Goal: Information Seeking & Learning: Learn about a topic

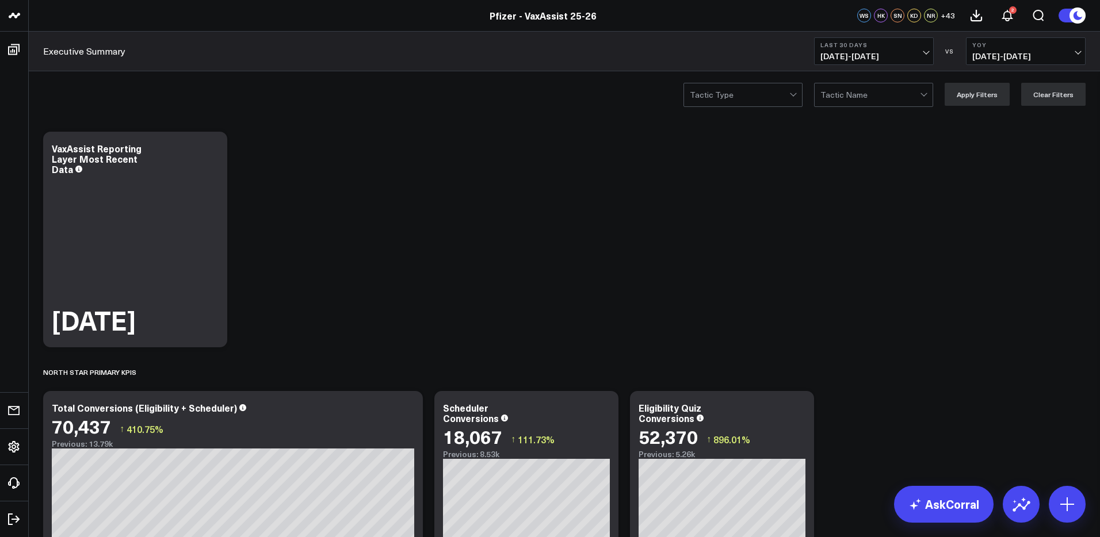
click at [52, 16] on div "Pfizer - VaxAssist 25-26" at bounding box center [543, 15] width 1086 height 13
click at [938, 502] on link "AskCorral" at bounding box center [944, 504] width 100 height 37
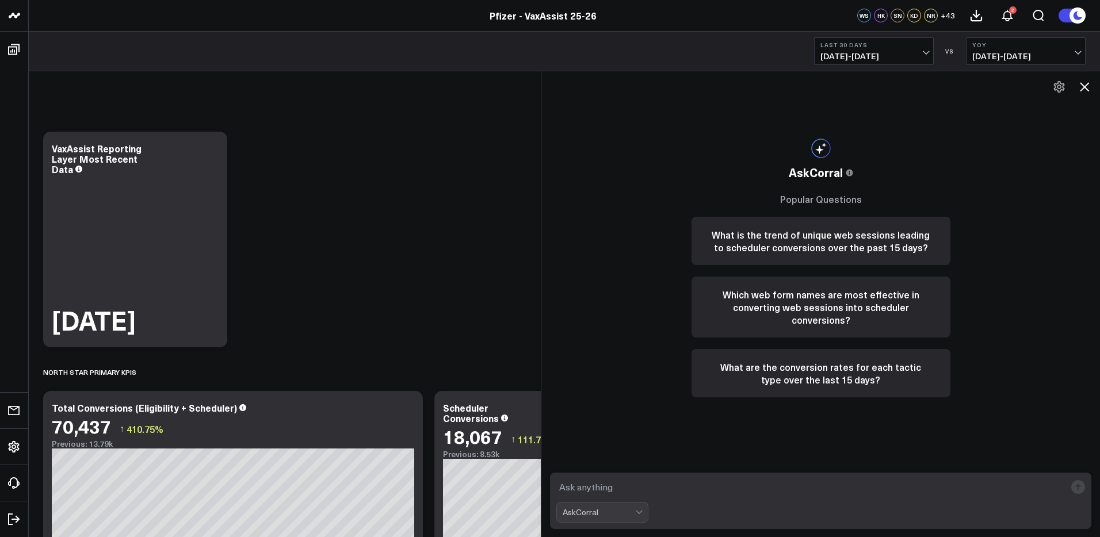
click at [662, 489] on textarea at bounding box center [810, 487] width 509 height 21
type textarea "show me moderna versus comiranty scheudling"
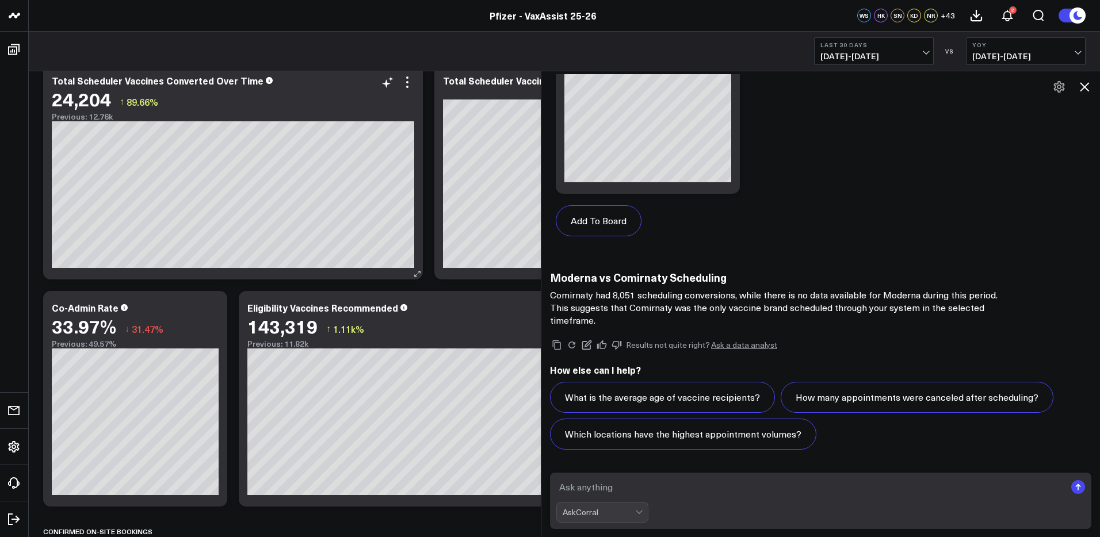
scroll to position [771, 0]
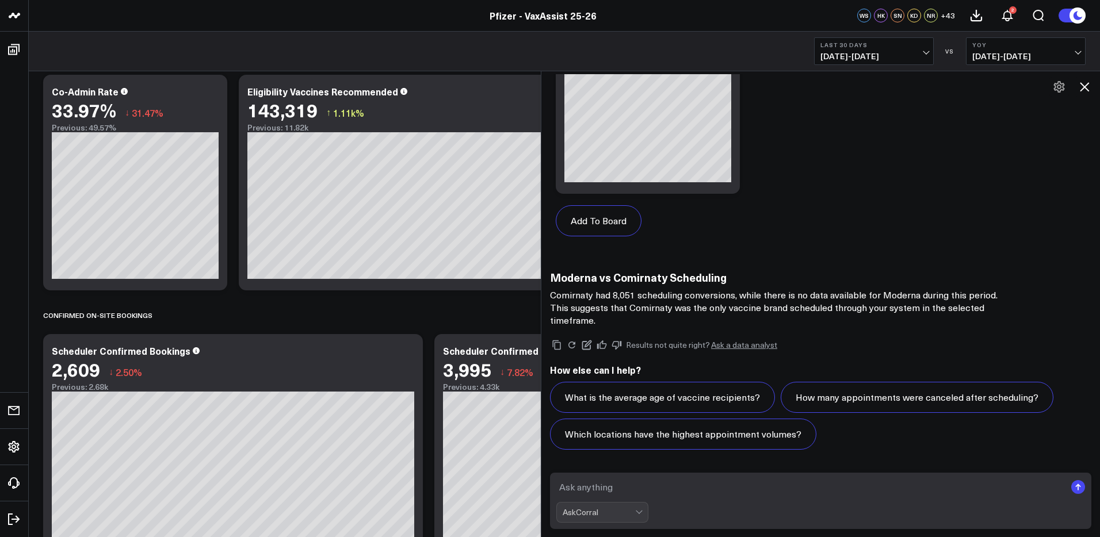
click at [1085, 83] on icon at bounding box center [1085, 87] width 14 height 14
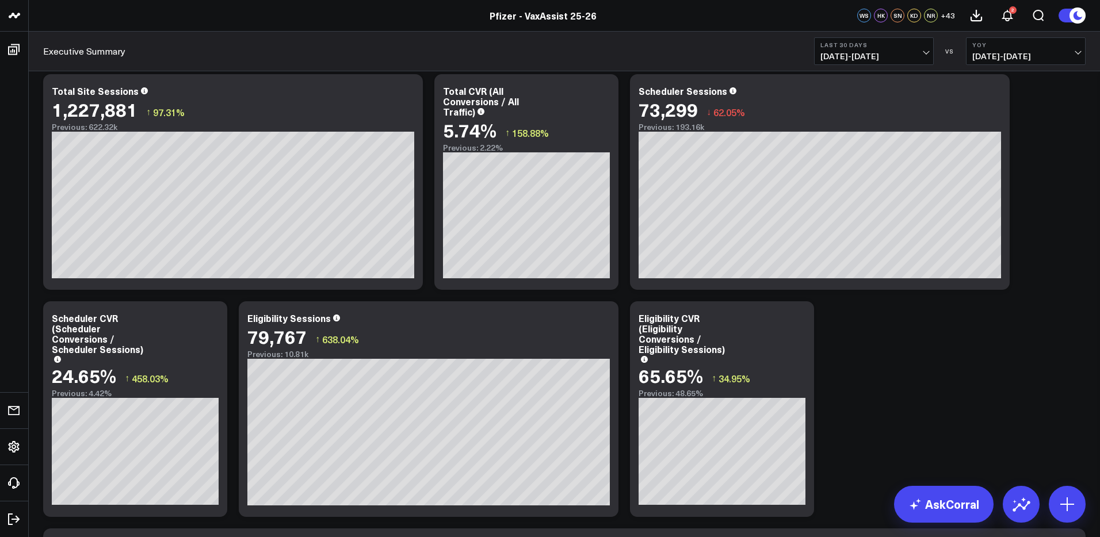
scroll to position [1502, 0]
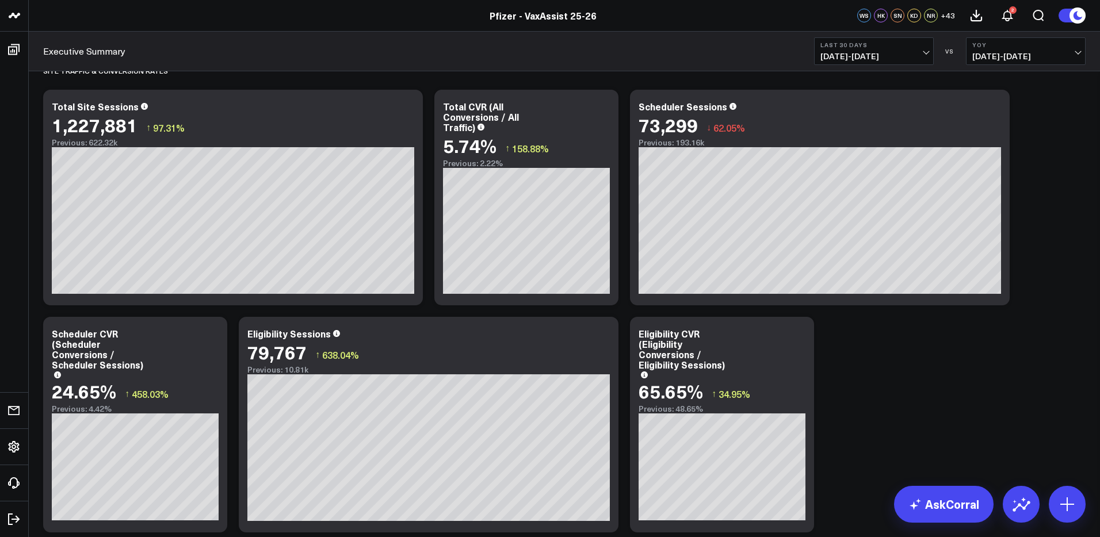
click at [929, 54] on button "Last 30 Days 08/13/25 - 09/11/25" at bounding box center [874, 51] width 120 height 28
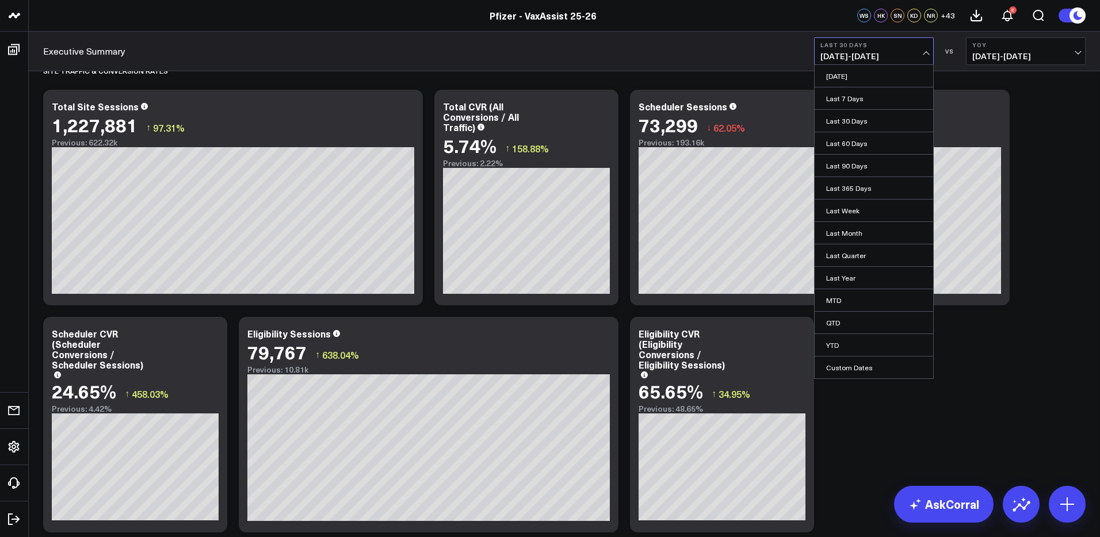
click at [628, 26] on header "Pfizer - VaxAssist 25-26 Pfizer - VaxAssist 25-26 WS HK SN KD NR + 43 2" at bounding box center [550, 16] width 1100 height 32
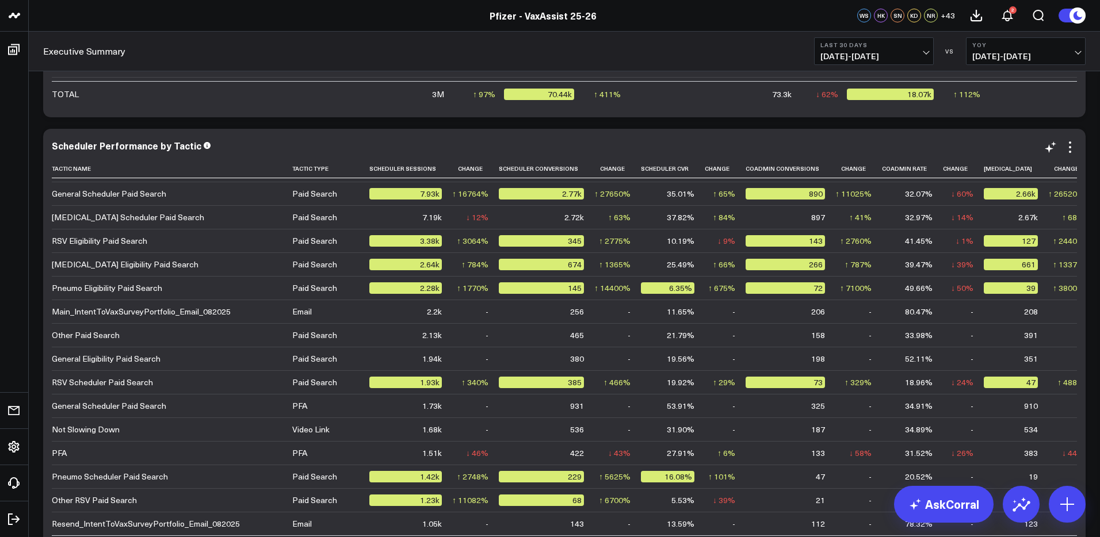
scroll to position [0, 0]
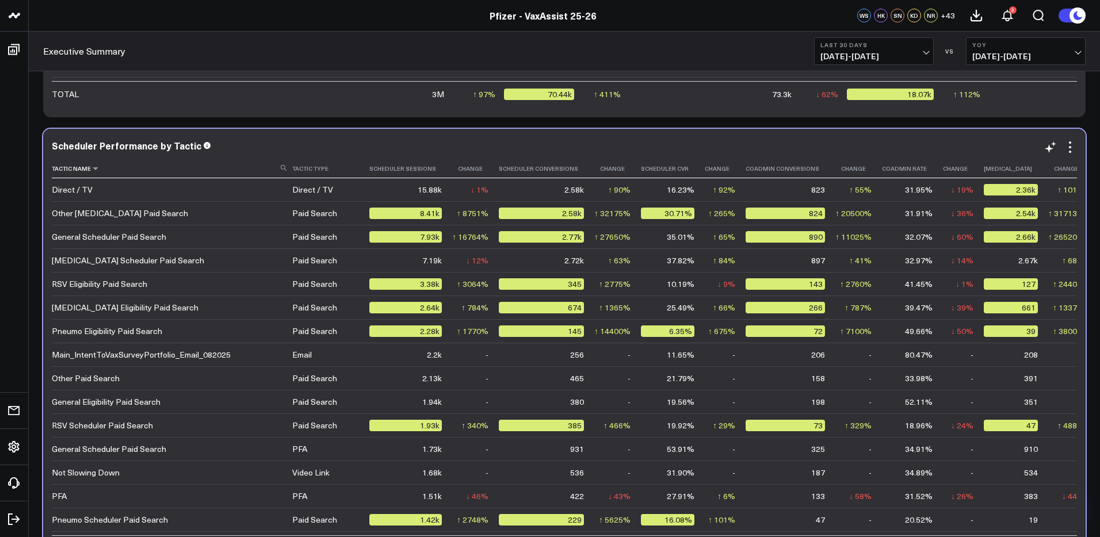
click at [74, 171] on th "Tactic Name" at bounding box center [172, 168] width 241 height 19
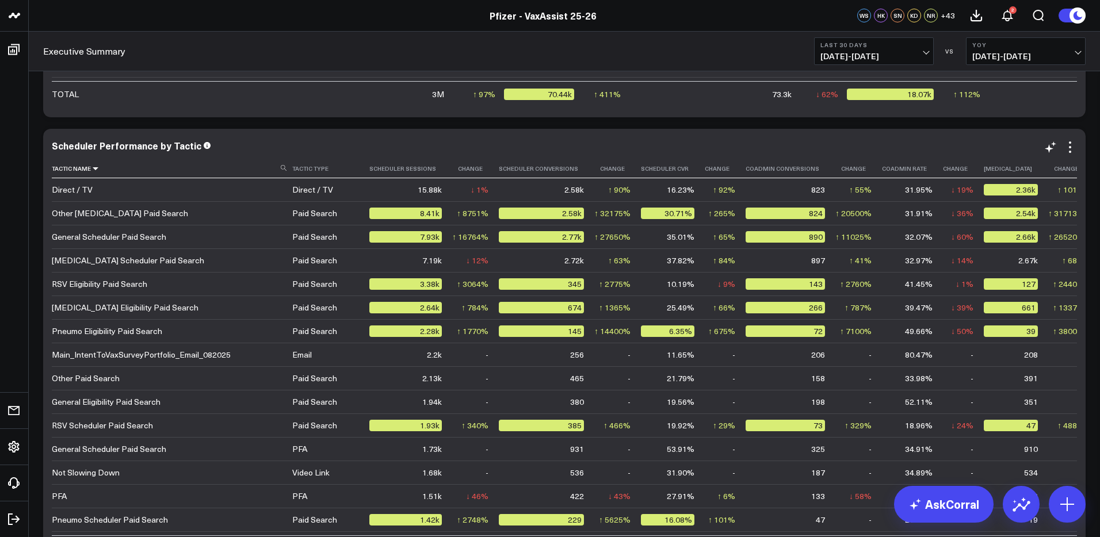
click at [92, 170] on icon at bounding box center [95, 168] width 9 height 7
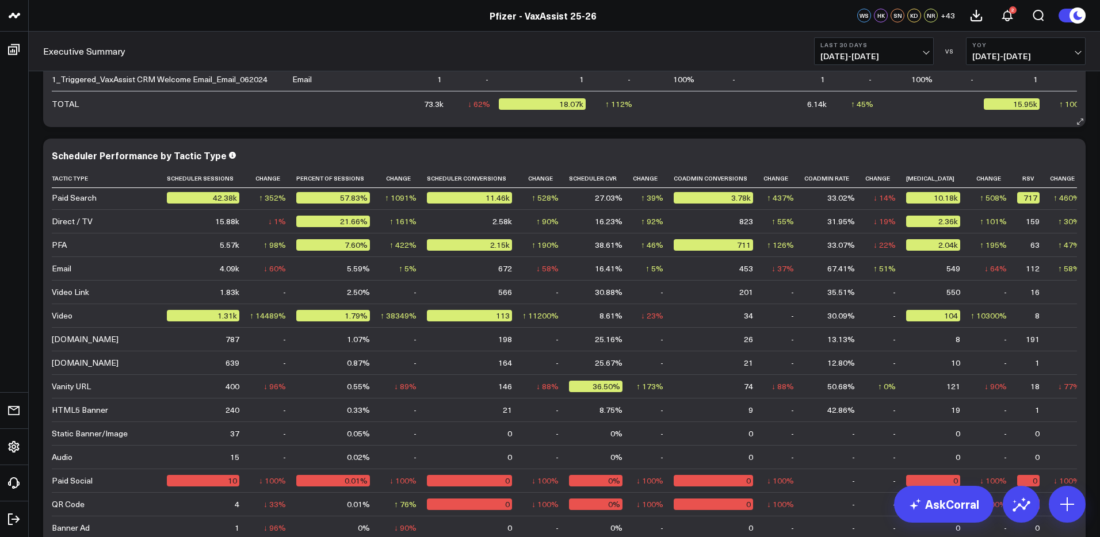
scroll to position [3754, 0]
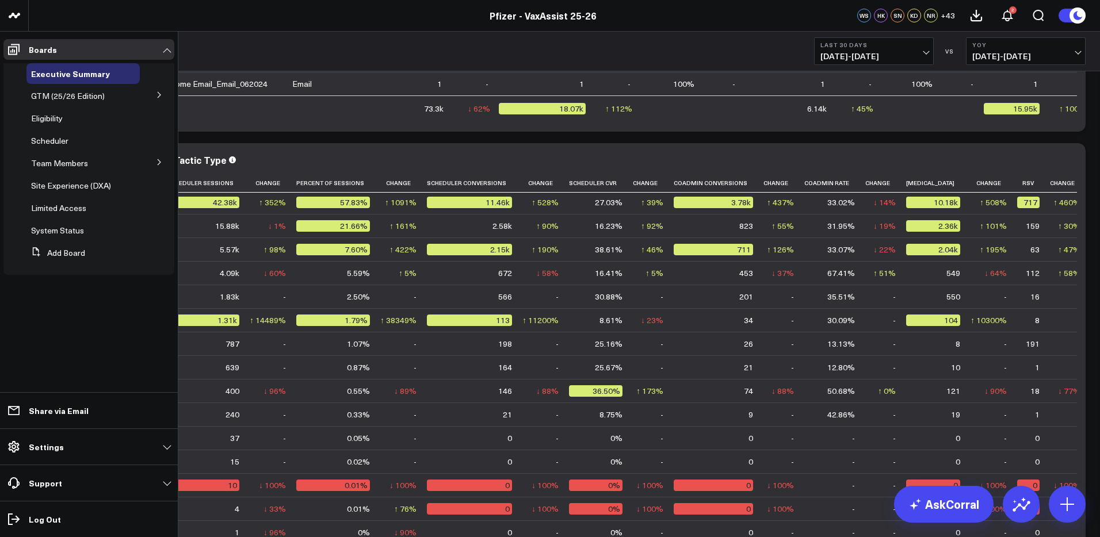
click at [161, 93] on icon at bounding box center [159, 94] width 7 height 7
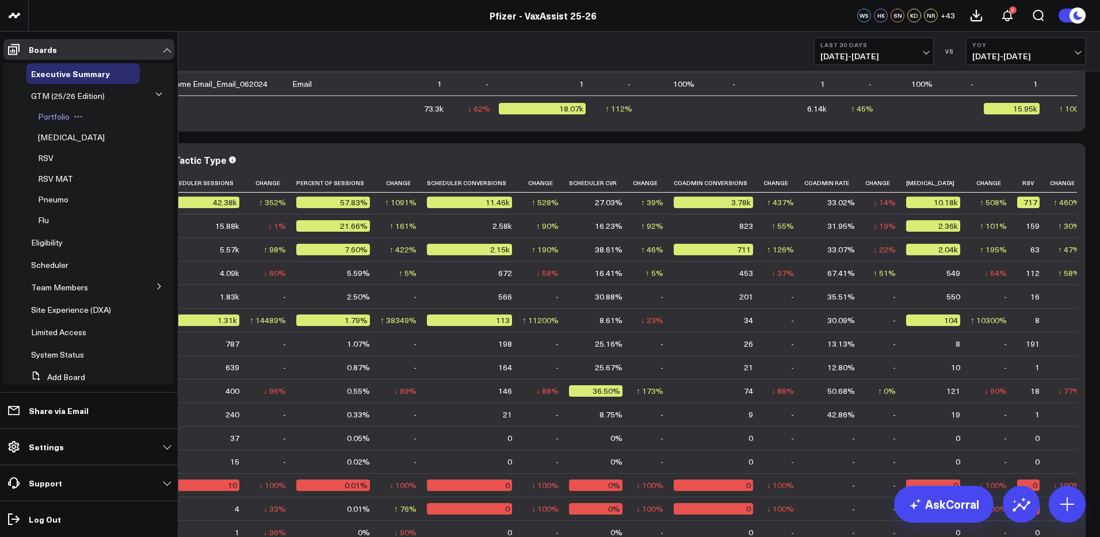
click at [62, 118] on span "Portfolio" at bounding box center [54, 116] width 32 height 11
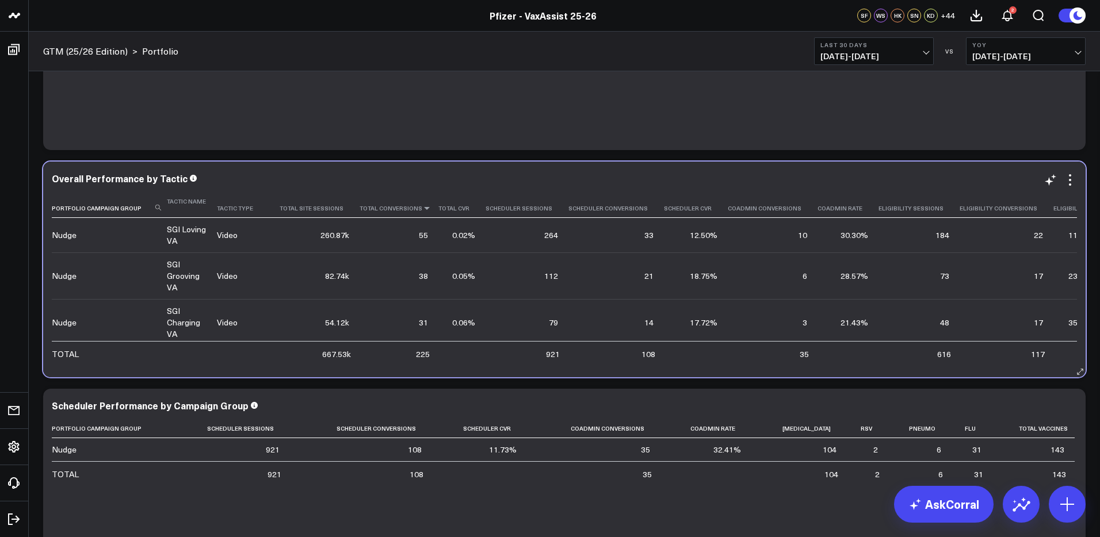
click at [422, 212] on icon at bounding box center [426, 208] width 9 height 7
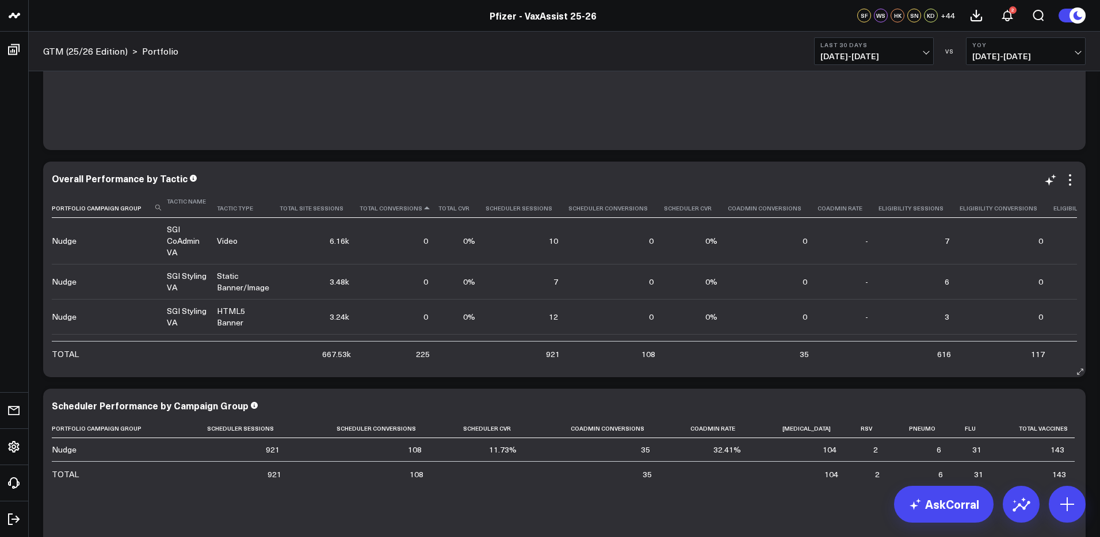
click at [420, 212] on th "Total Conversions" at bounding box center [399, 205] width 79 height 26
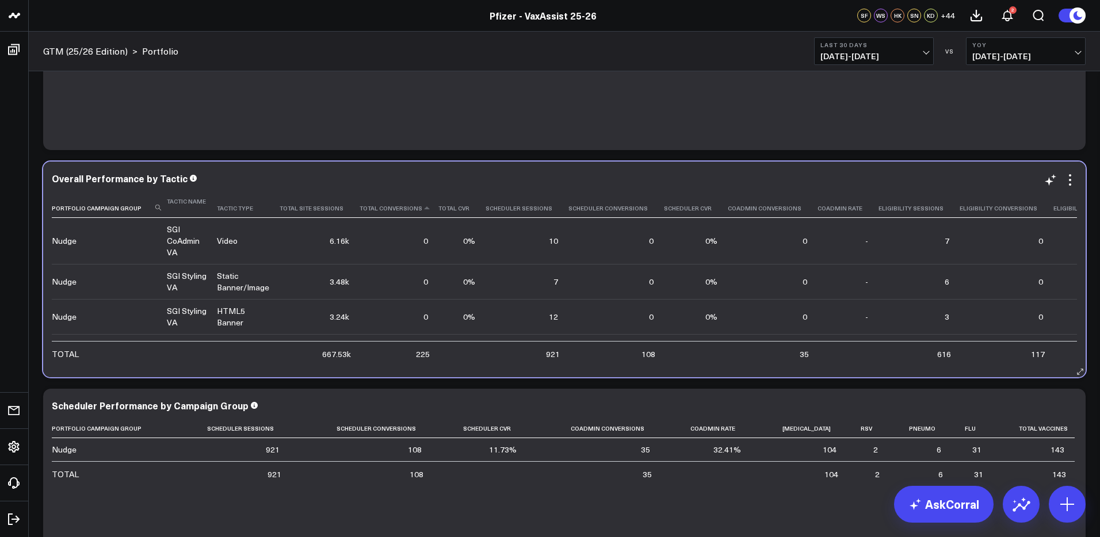
click at [419, 212] on th "Total Conversions" at bounding box center [399, 205] width 79 height 26
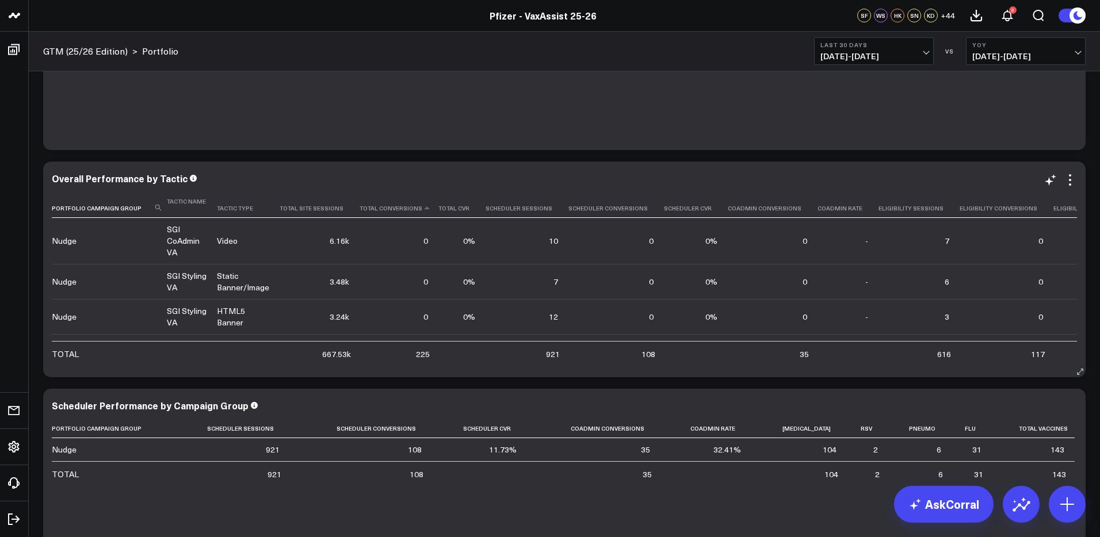
click at [407, 209] on th "Total Conversions" at bounding box center [399, 205] width 79 height 26
click at [422, 211] on icon at bounding box center [426, 208] width 9 height 7
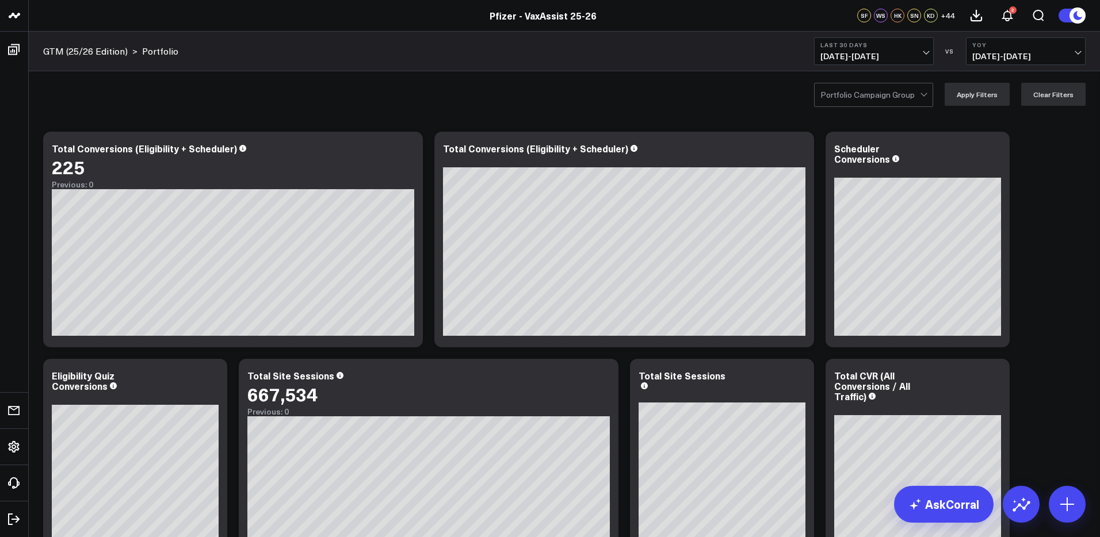
click at [930, 97] on div at bounding box center [925, 94] width 10 height 23
click at [872, 143] on div "Everblue" at bounding box center [874, 142] width 118 height 23
click at [979, 95] on button "Apply Filters" at bounding box center [977, 94] width 65 height 23
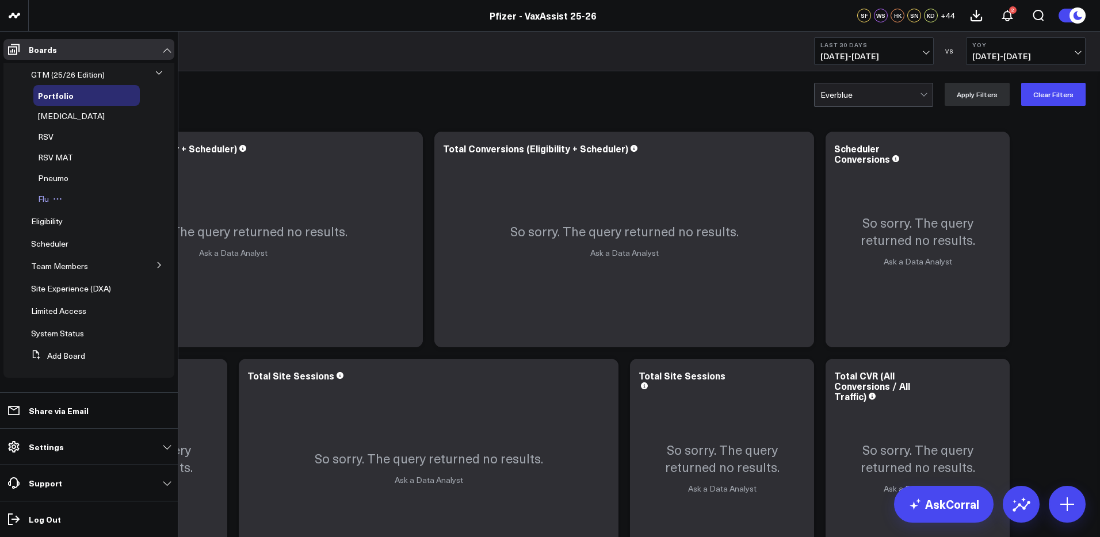
scroll to position [2, 0]
click at [156, 266] on icon at bounding box center [159, 265] width 7 height 7
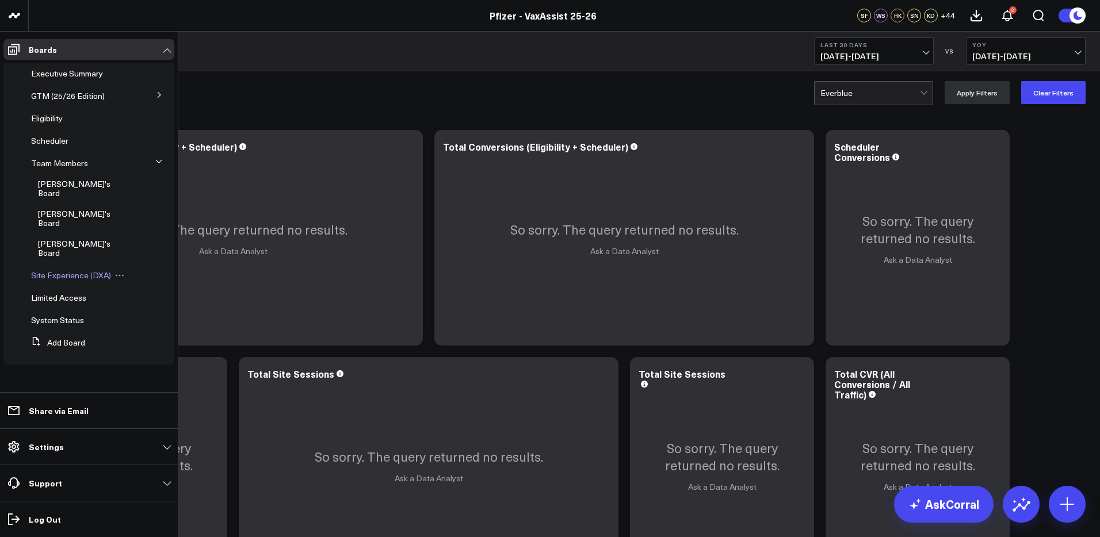
scroll to position [0, 0]
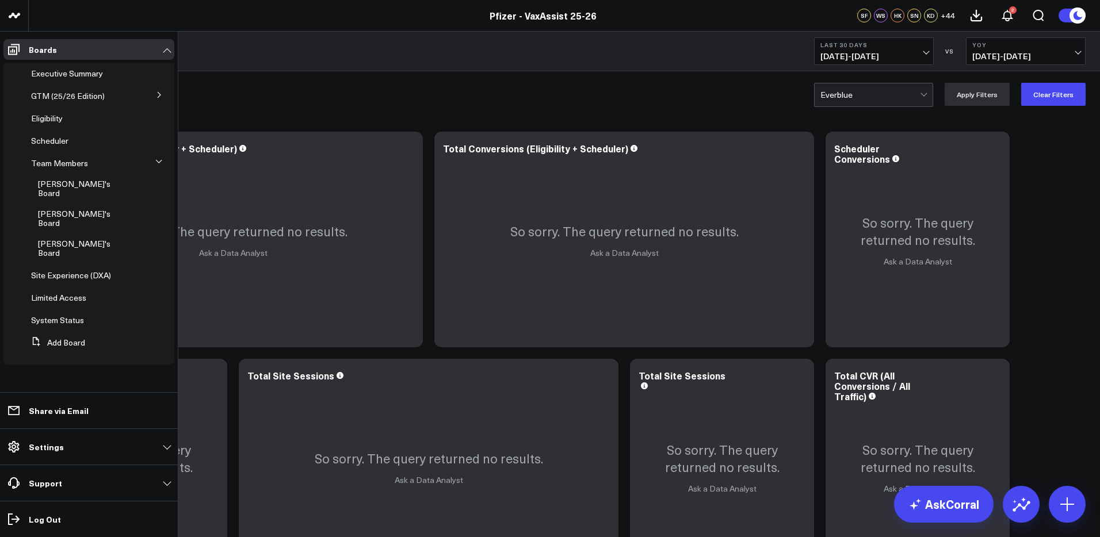
drag, startPoint x: 56, startPoint y: 77, endPoint x: 111, endPoint y: 86, distance: 55.5
click at [56, 77] on span "Executive Summary" at bounding box center [67, 73] width 72 height 11
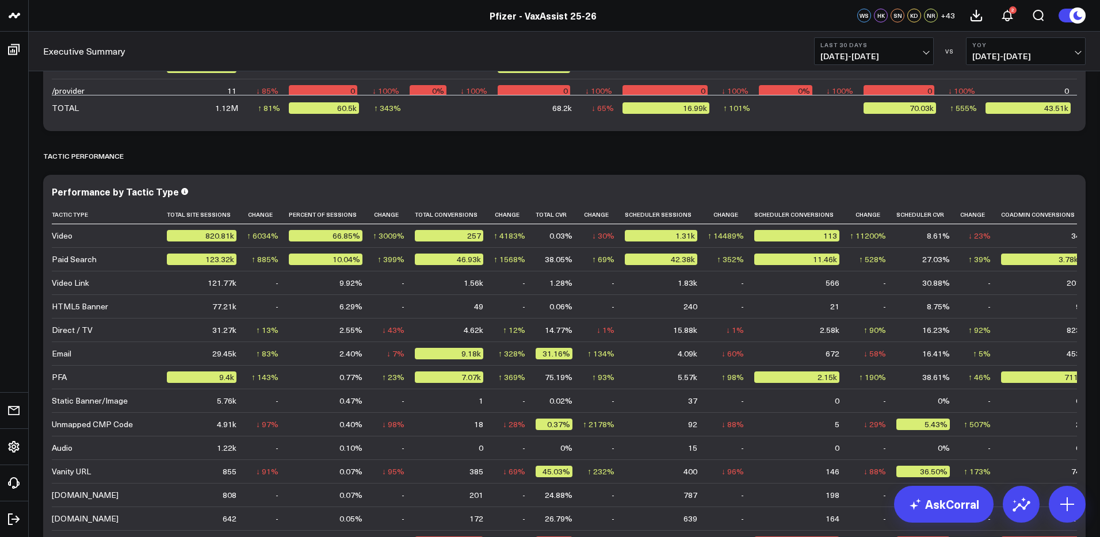
scroll to position [2361, 0]
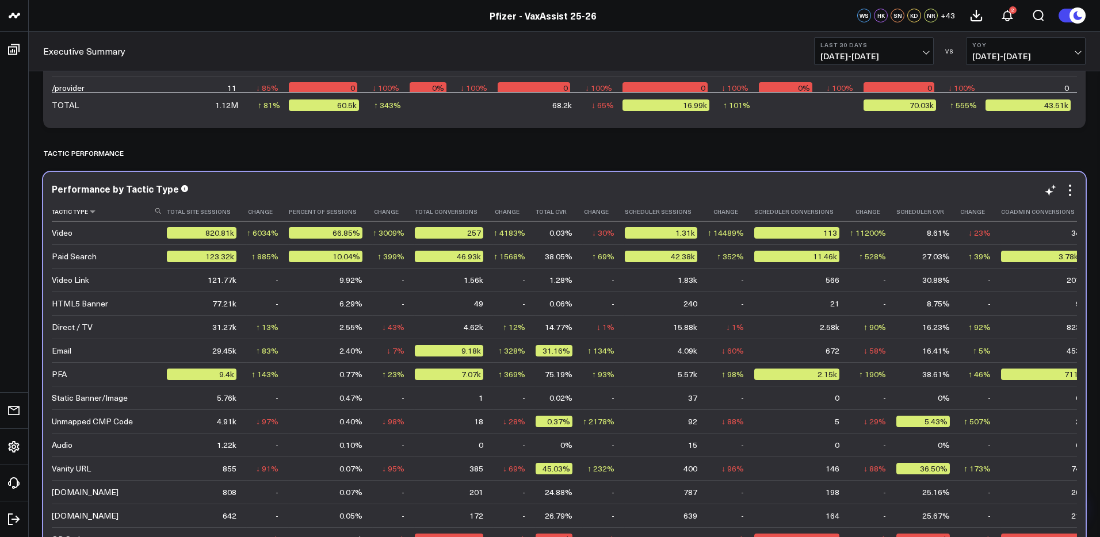
click at [84, 216] on th "Tactic Type" at bounding box center [109, 212] width 115 height 19
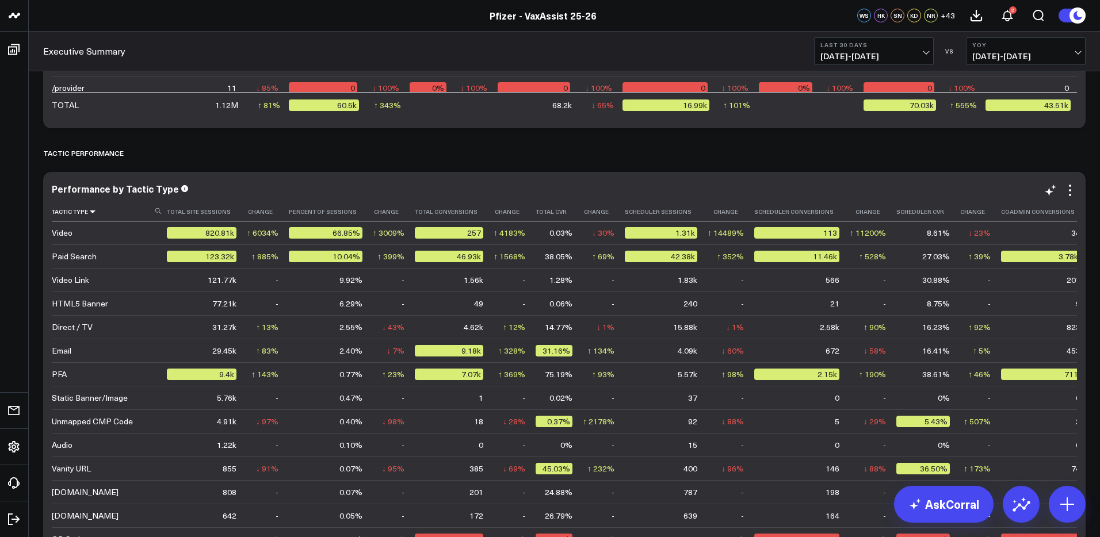
click at [91, 215] on icon at bounding box center [92, 211] width 9 height 7
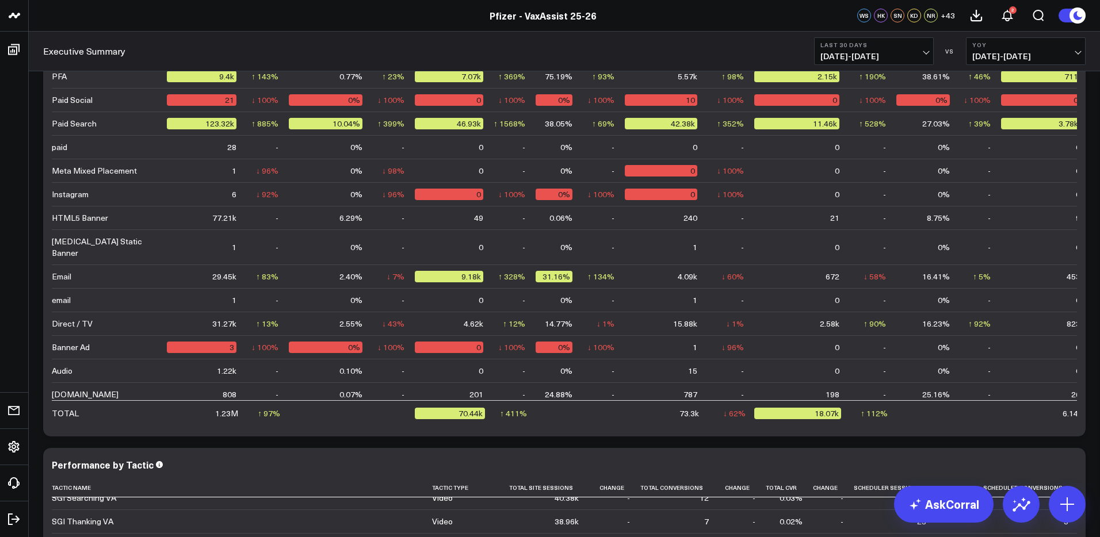
scroll to position [2521, 0]
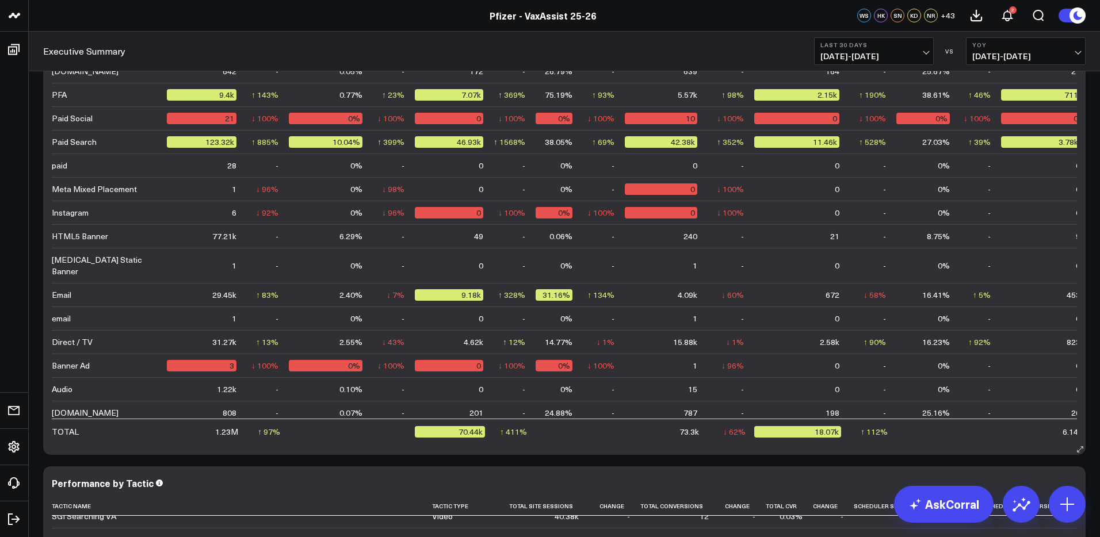
click at [228, 384] on div "1.22k" at bounding box center [227, 390] width 20 height 12
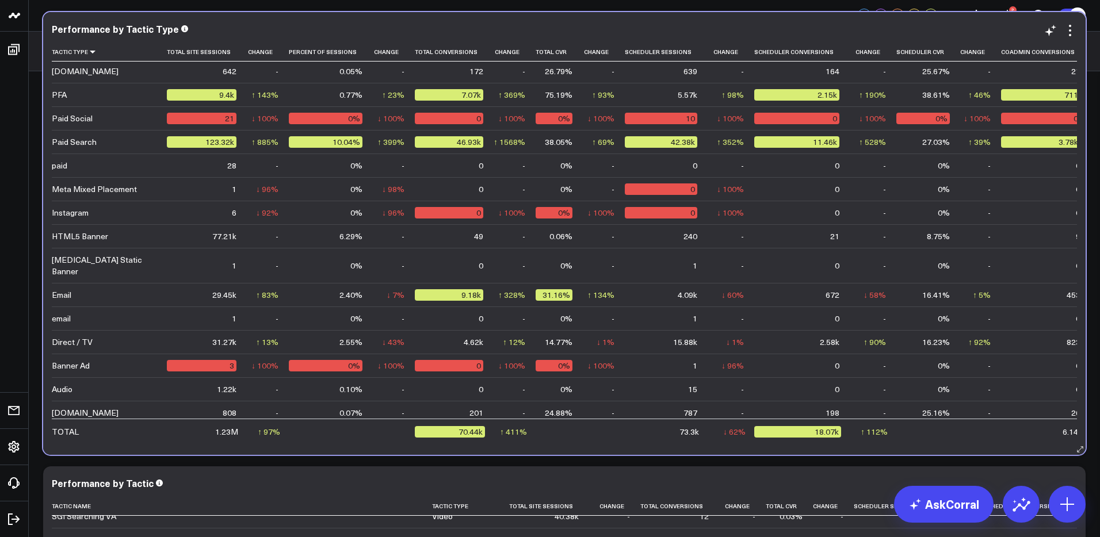
click at [64, 384] on div "Audio" at bounding box center [62, 390] width 21 height 12
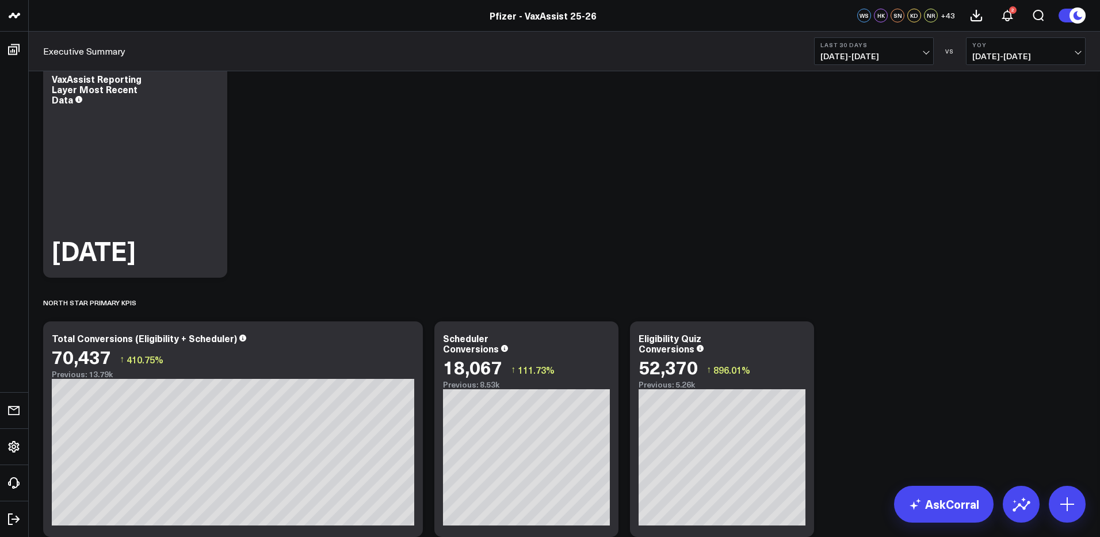
scroll to position [0, 0]
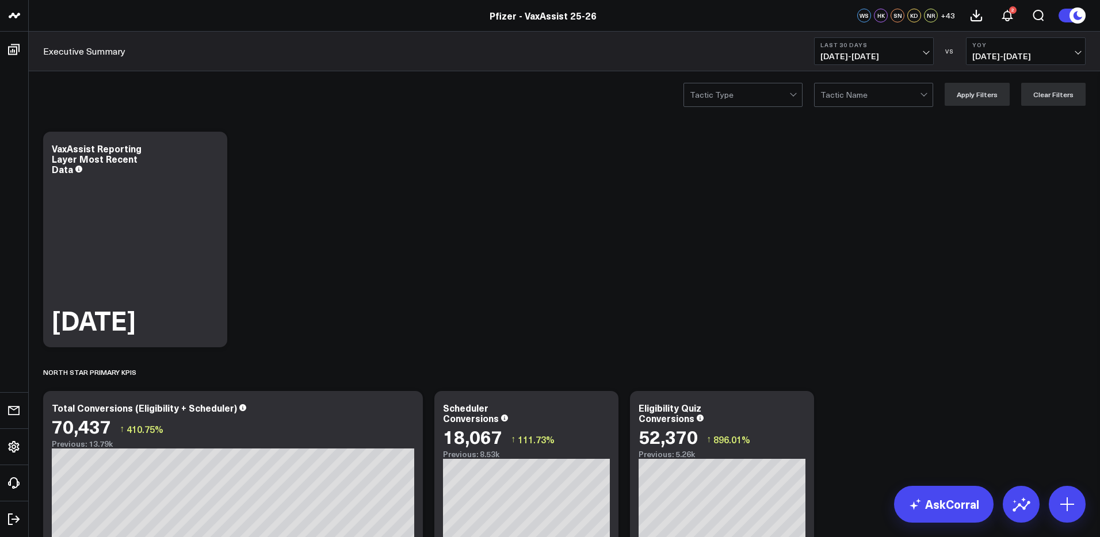
drag, startPoint x: 781, startPoint y: 96, endPoint x: 788, endPoint y: 95, distance: 6.9
click at [781, 96] on div at bounding box center [740, 94] width 100 height 23
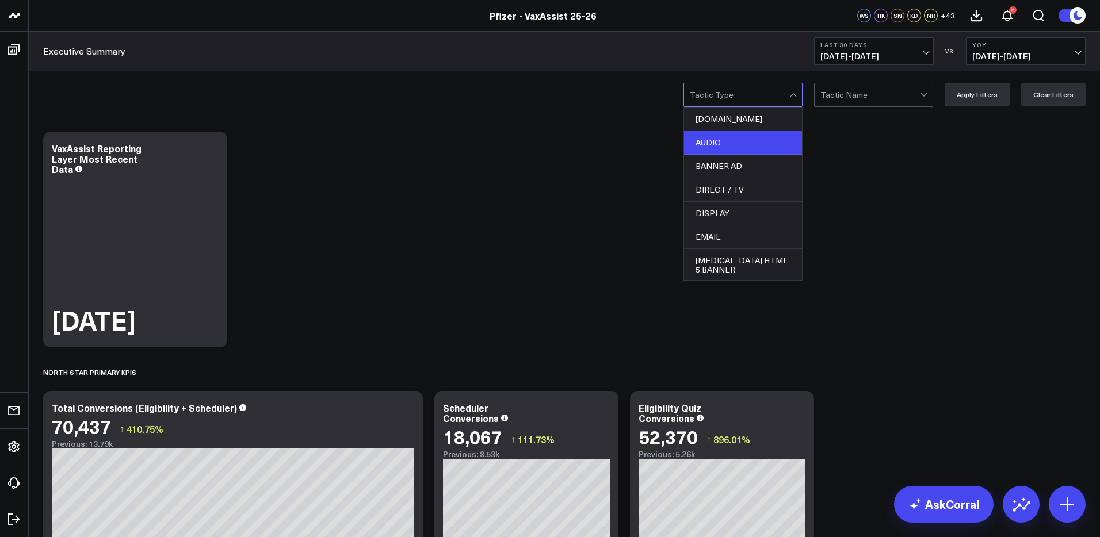
click at [729, 140] on div "AUDIO" at bounding box center [743, 143] width 118 height 24
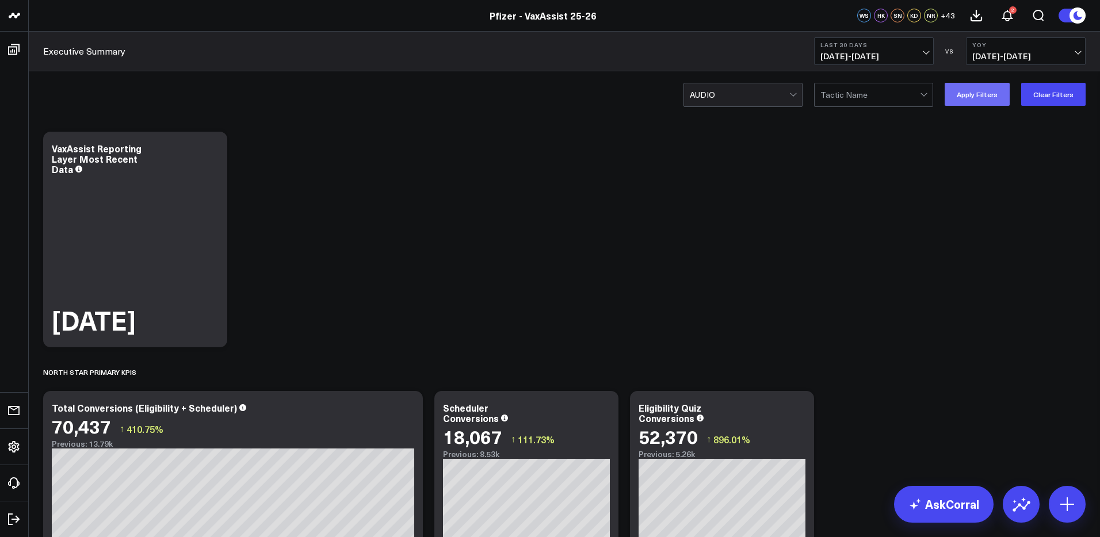
click at [985, 102] on button "Apply Filters" at bounding box center [977, 94] width 65 height 23
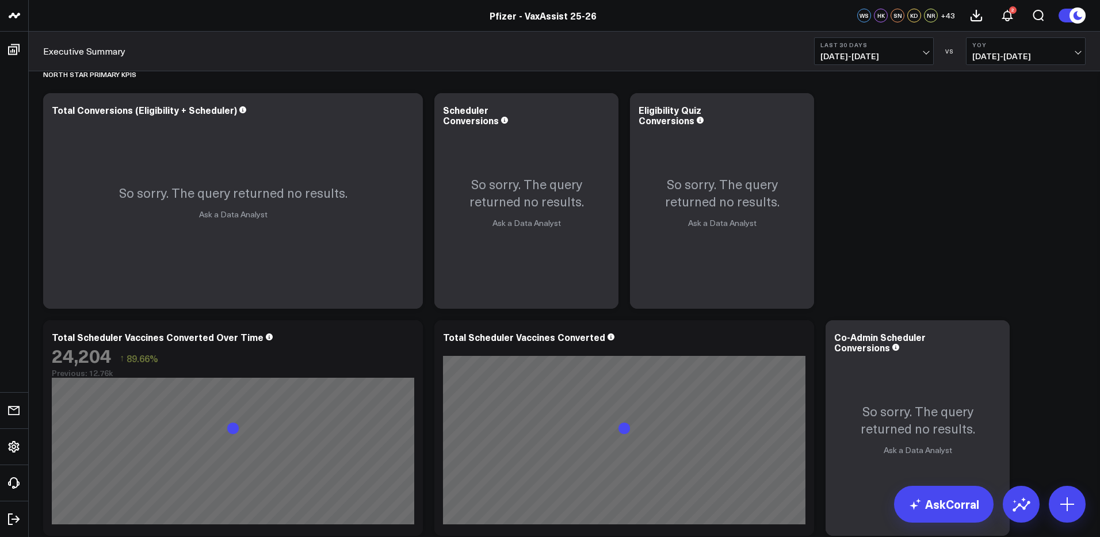
scroll to position [91, 0]
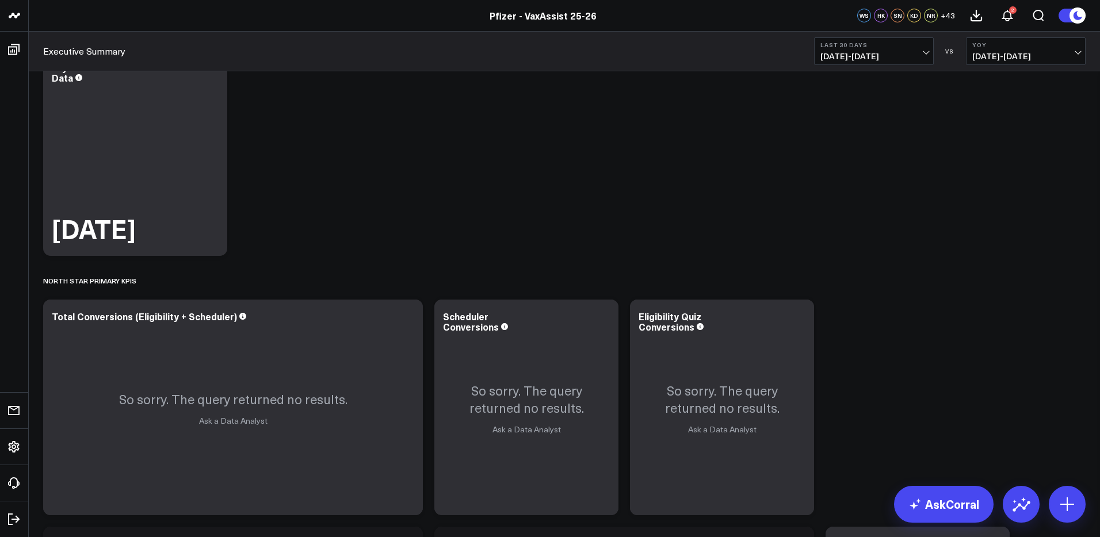
click at [921, 51] on button "Last 30 Days 08/13/25 - 09/11/25" at bounding box center [874, 51] width 120 height 28
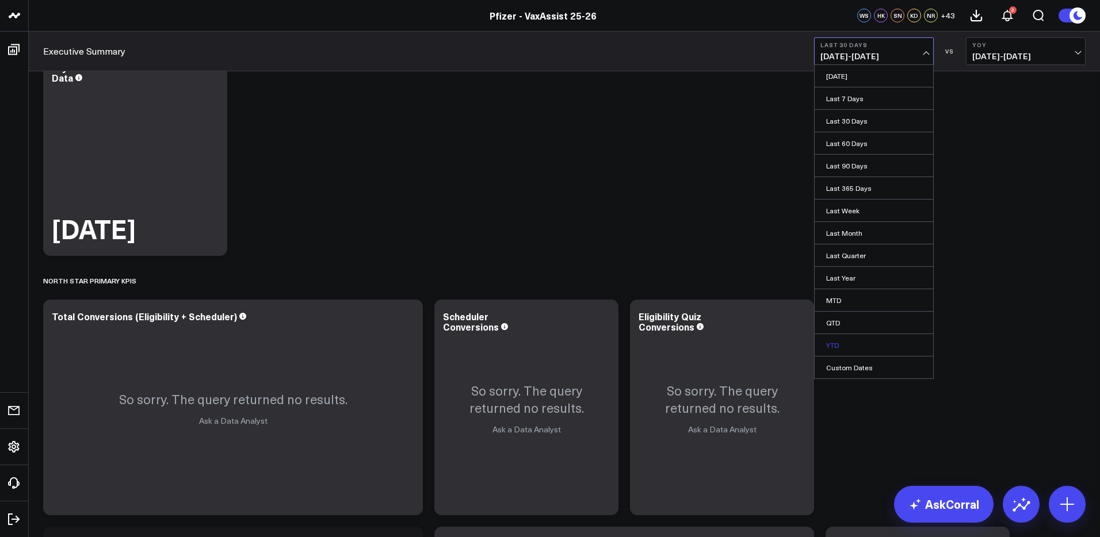
click at [847, 342] on link "YTD" at bounding box center [874, 345] width 119 height 22
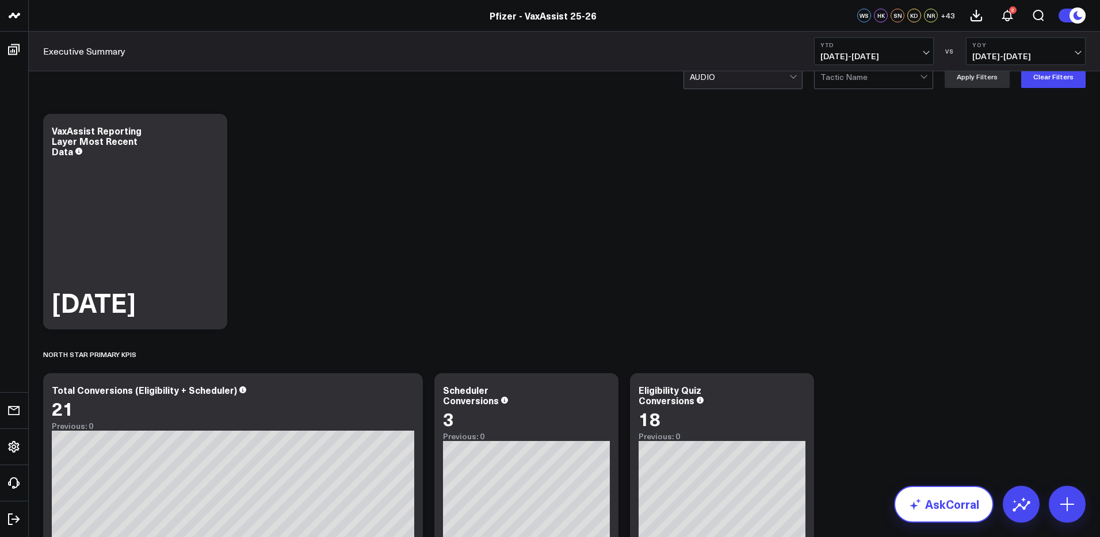
click at [937, 498] on link "AskCorral" at bounding box center [944, 504] width 100 height 37
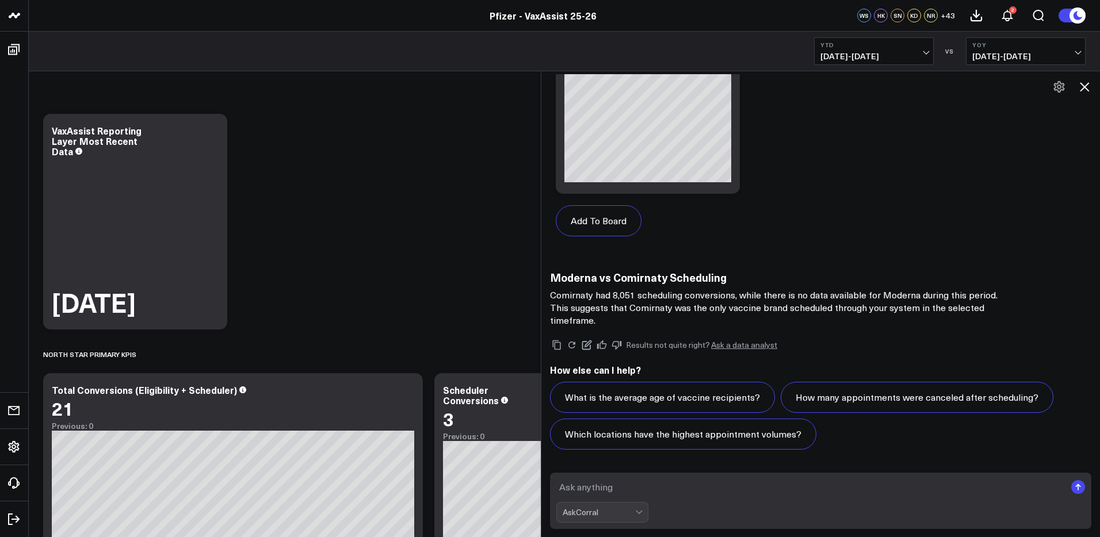
scroll to position [16, 0]
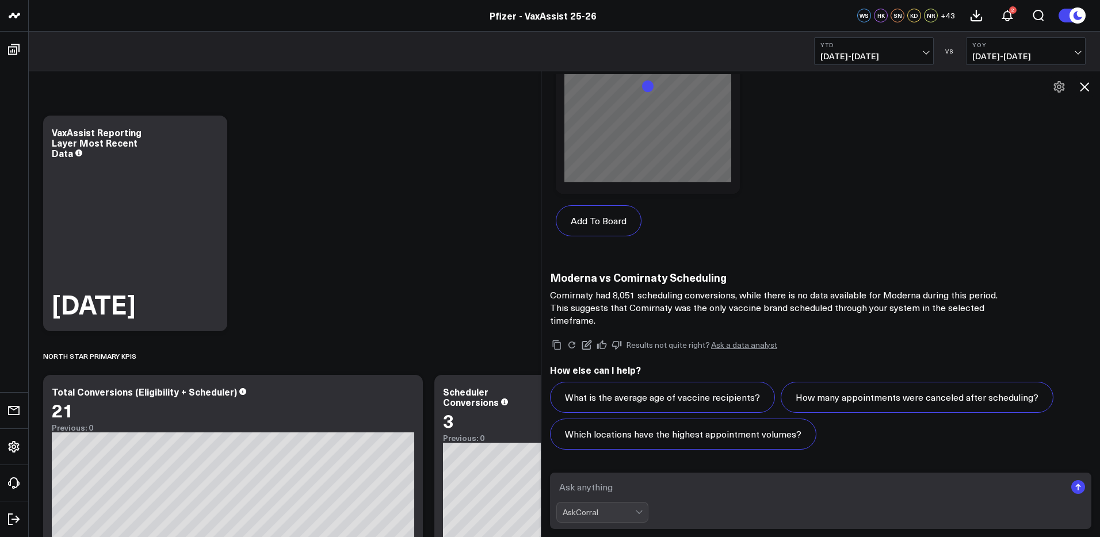
click at [610, 486] on textarea at bounding box center [810, 487] width 509 height 21
click at [643, 513] on div at bounding box center [640, 513] width 10 height 20
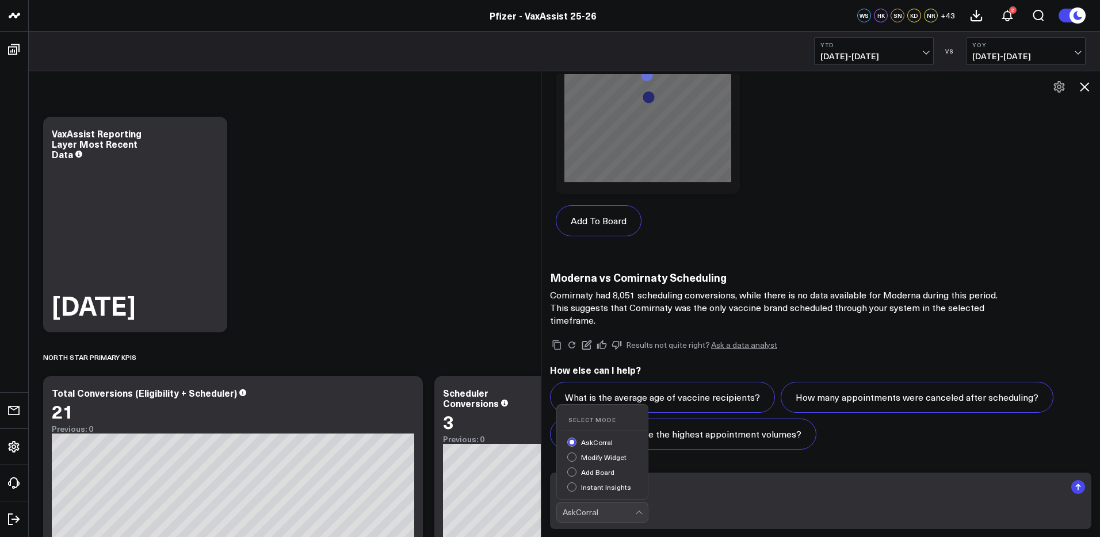
click at [680, 499] on form "AskCorral selected, 1 of 4. 4 results available. Use Up and Down to choose opti…" at bounding box center [820, 501] width 541 height 56
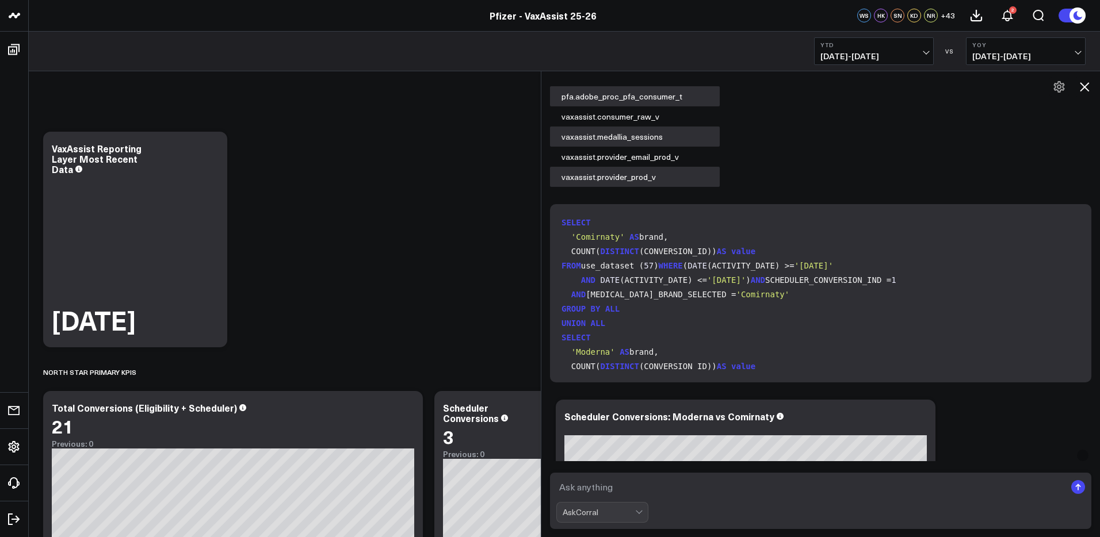
scroll to position [0, 0]
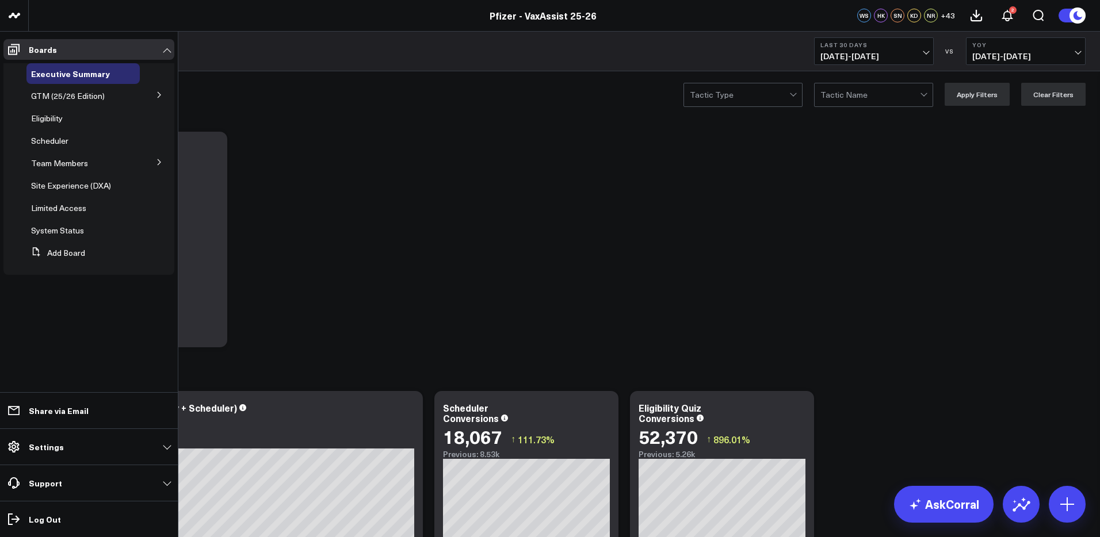
click at [53, 121] on span "Eligibility" at bounding box center [47, 118] width 32 height 11
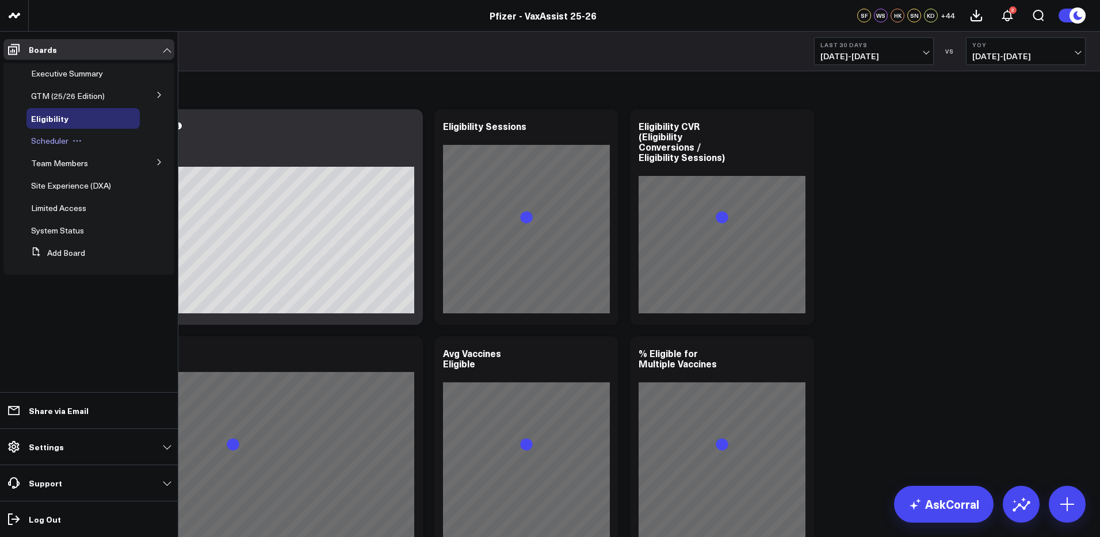
click at [62, 143] on span "Scheduler" at bounding box center [49, 140] width 37 height 11
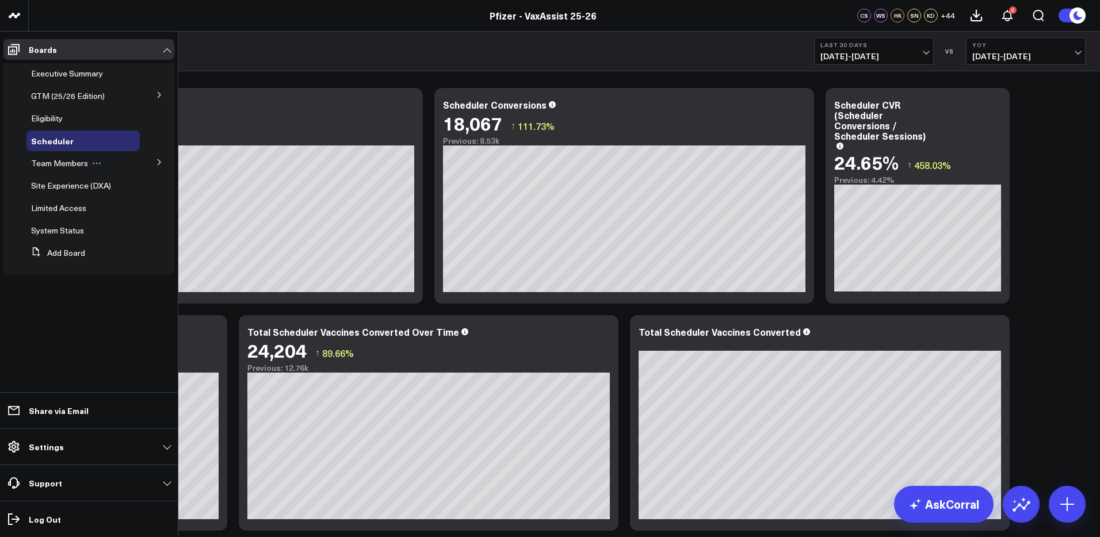
scroll to position [25, 0]
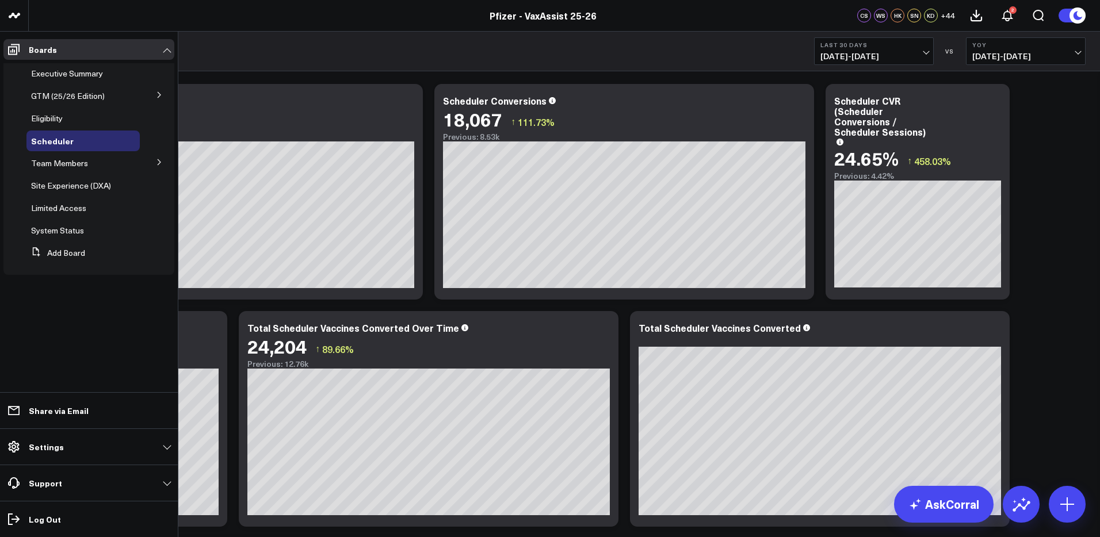
click at [160, 98] on icon at bounding box center [159, 94] width 7 height 7
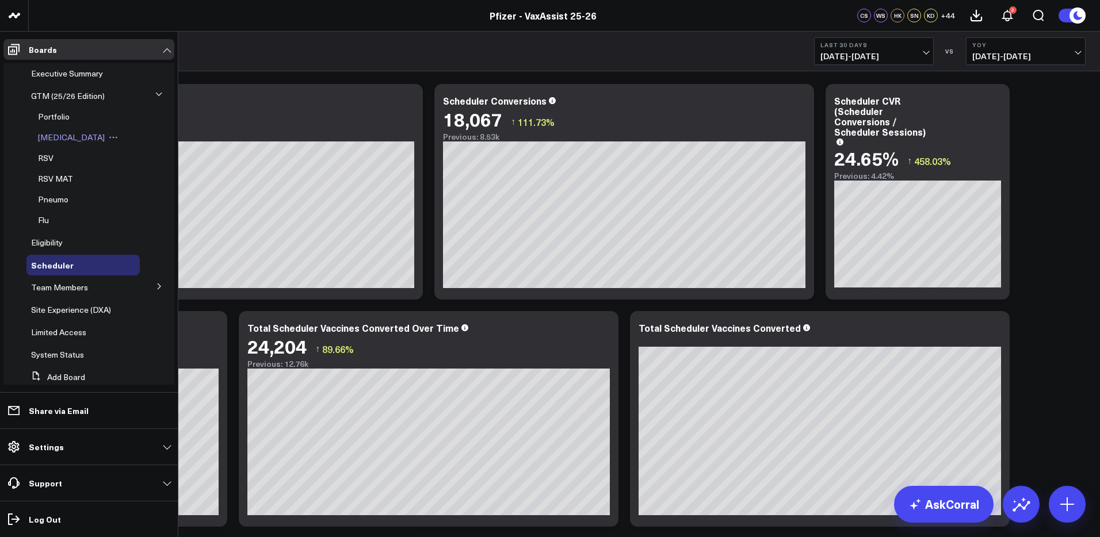
click at [61, 139] on span "[MEDICAL_DATA]" at bounding box center [71, 137] width 67 height 11
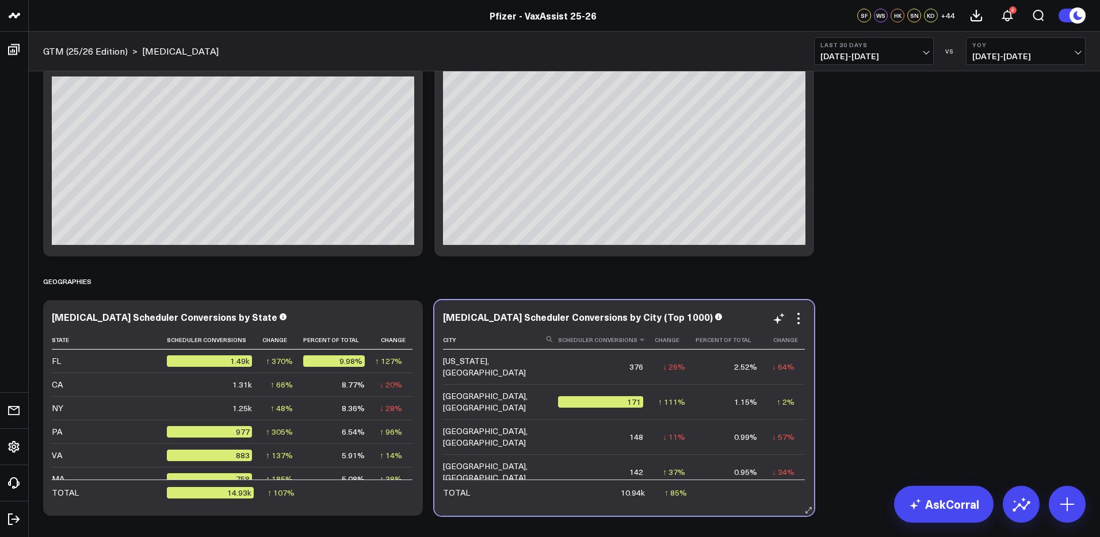
click at [610, 345] on th "Scheduler Conversions" at bounding box center [606, 340] width 96 height 19
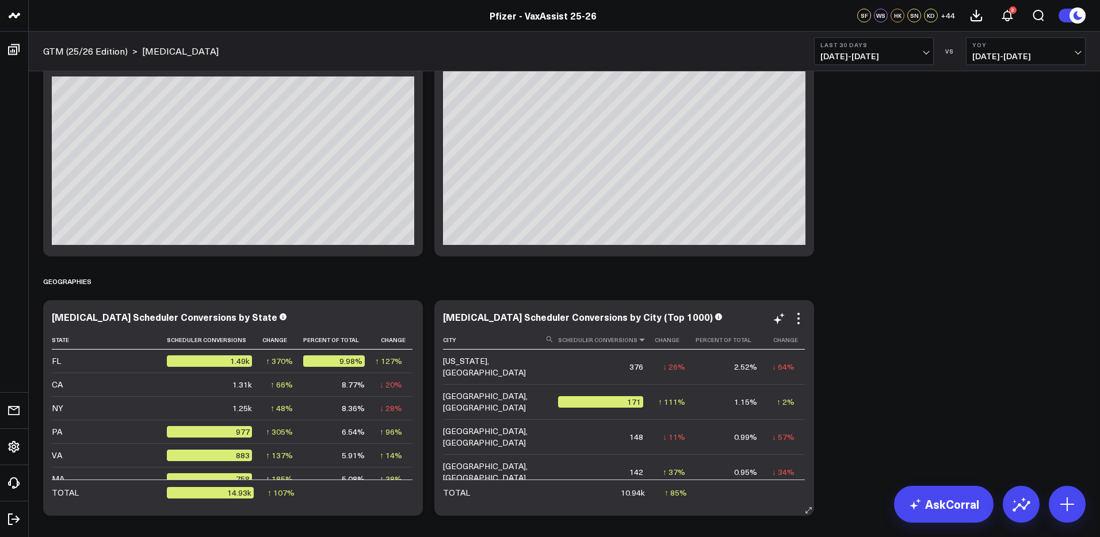
click at [638, 344] on icon at bounding box center [642, 340] width 9 height 7
click at [638, 339] on icon at bounding box center [642, 340] width 9 height 7
click at [631, 343] on th "Scheduler Conversions" at bounding box center [606, 340] width 96 height 19
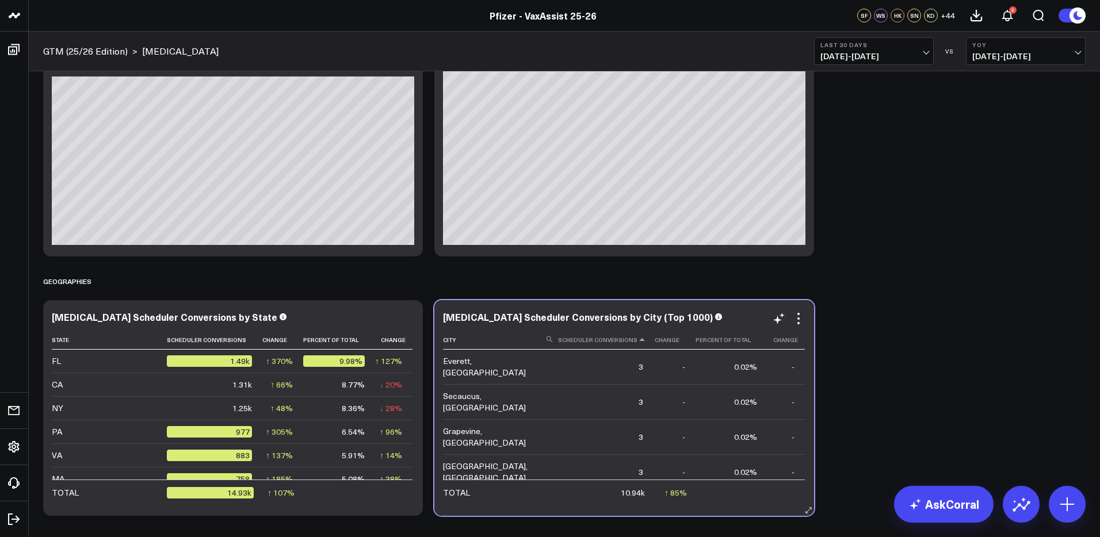
click at [640, 343] on icon at bounding box center [642, 340] width 9 height 7
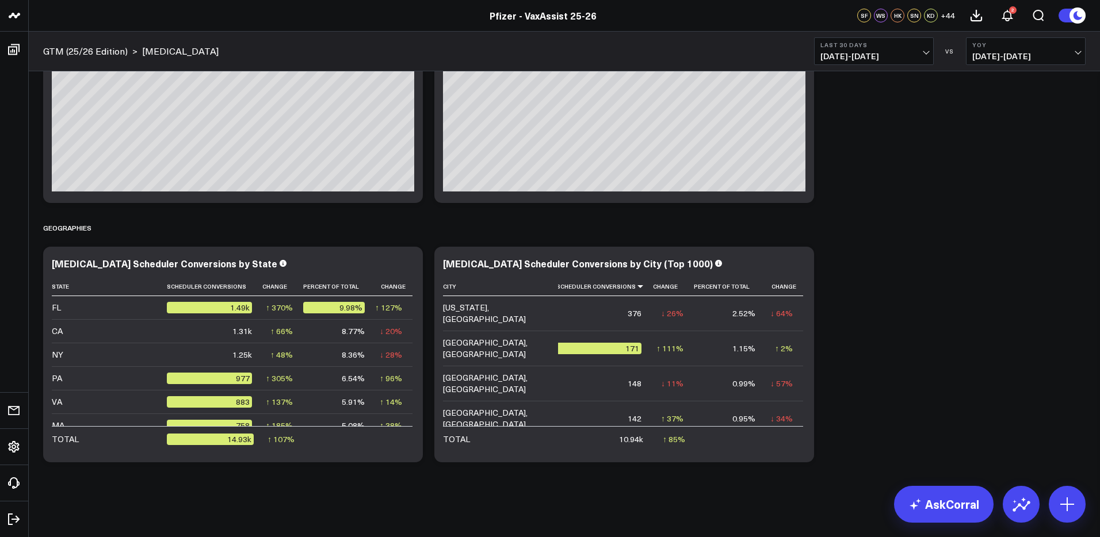
click at [925, 54] on span "08/13/25 - 09/11/25" at bounding box center [874, 56] width 107 height 9
click at [848, 99] on link "Last 7 Days" at bounding box center [874, 98] width 119 height 22
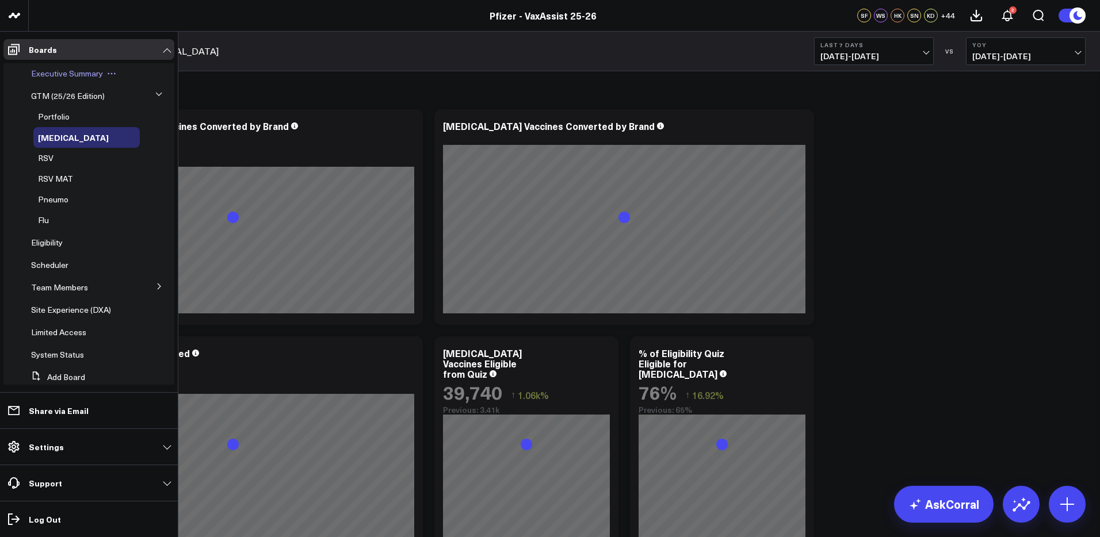
click at [72, 72] on span "Executive Summary" at bounding box center [67, 73] width 72 height 11
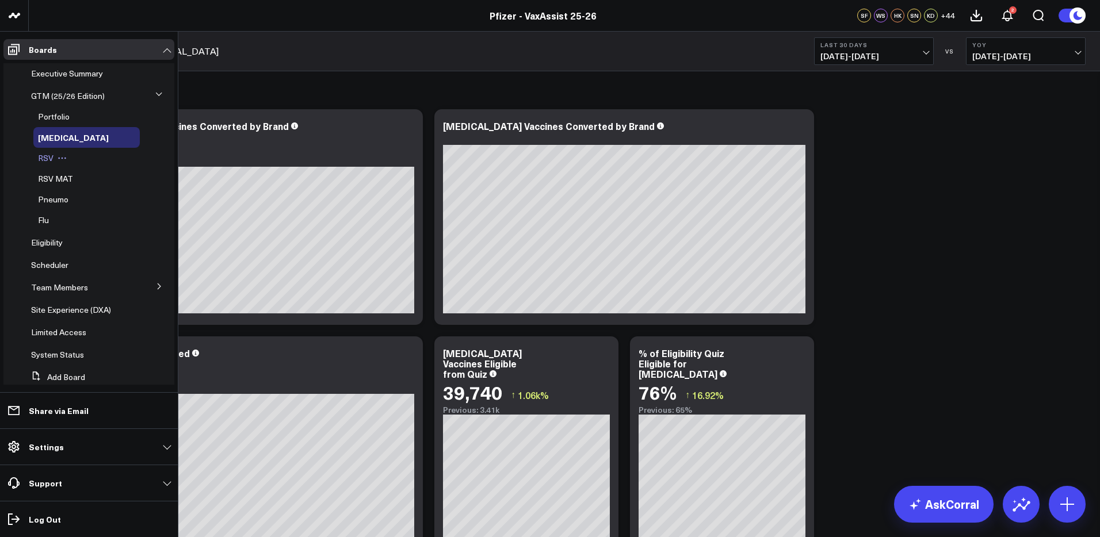
click at [51, 158] on span "RSV" at bounding box center [46, 157] width 16 height 11
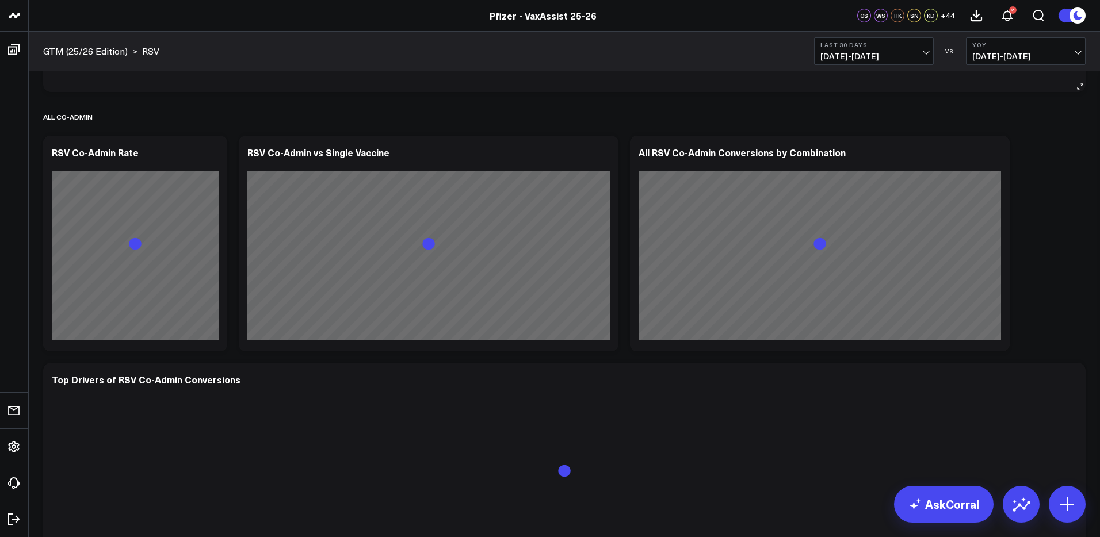
scroll to position [963, 0]
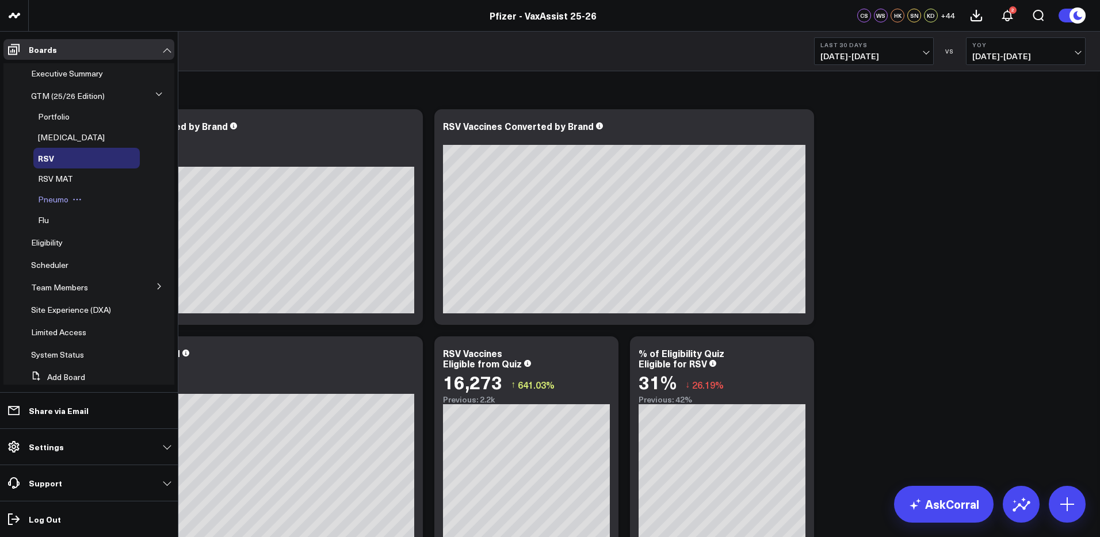
click at [54, 201] on span "Pneumo" at bounding box center [53, 199] width 30 height 11
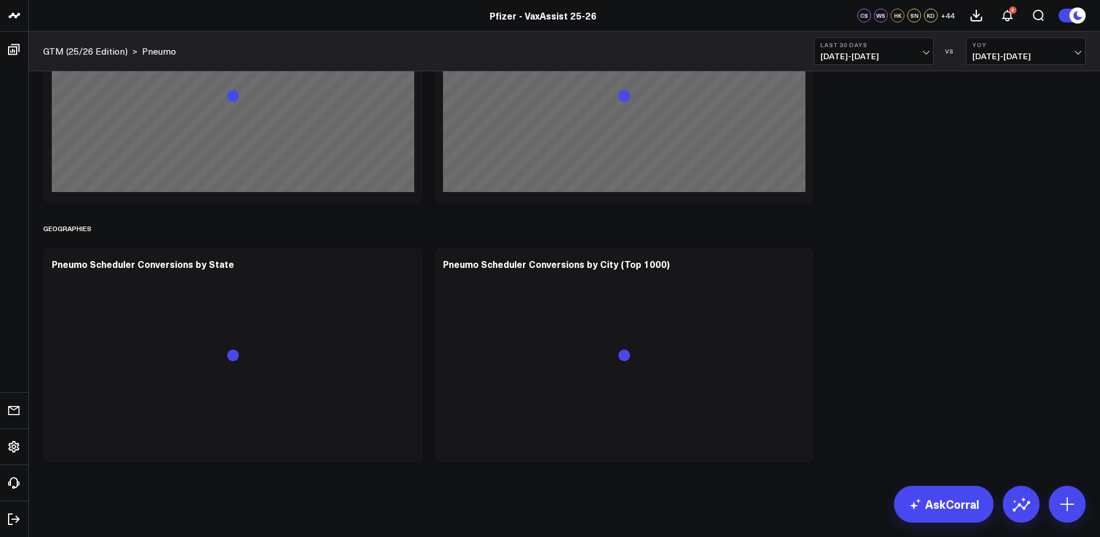
scroll to position [1323, 0]
